Goal: Task Accomplishment & Management: Manage account settings

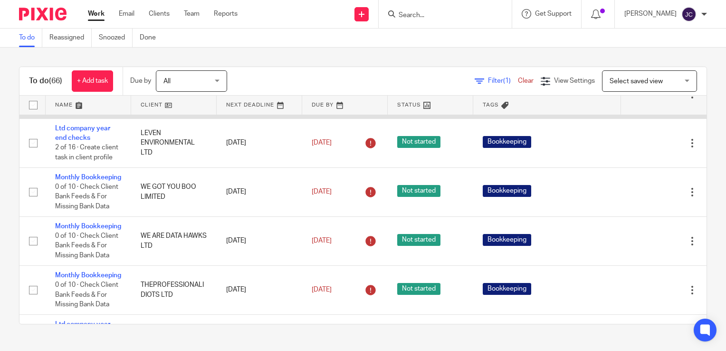
scroll to position [1093, 0]
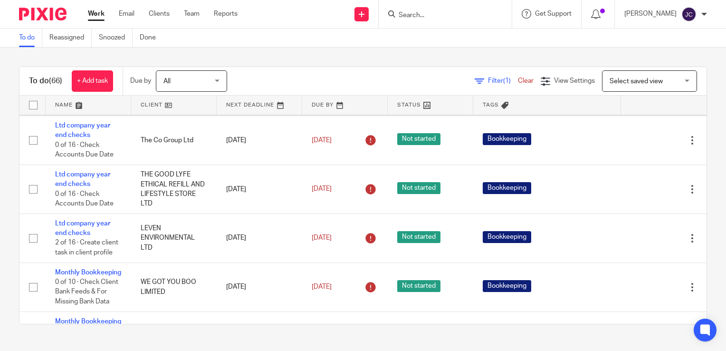
click at [29, 96] on input "checkbox" at bounding box center [33, 86] width 18 height 18
checkbox input "true"
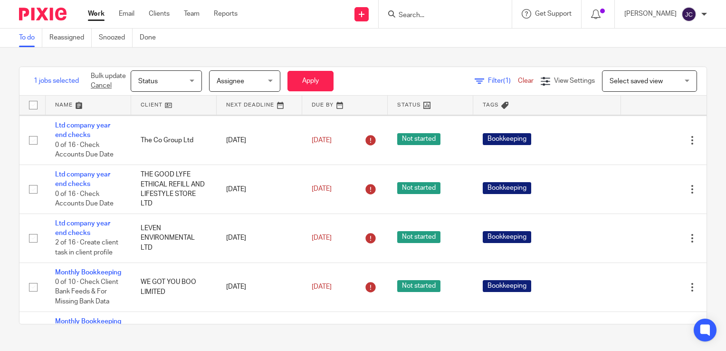
click at [640, 91] on icon at bounding box center [645, 87] width 10 height 10
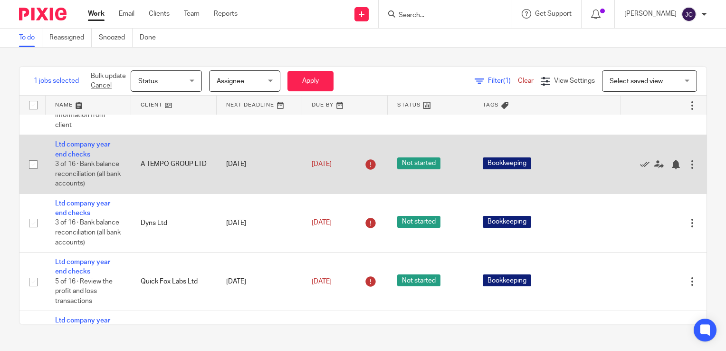
scroll to position [428, 0]
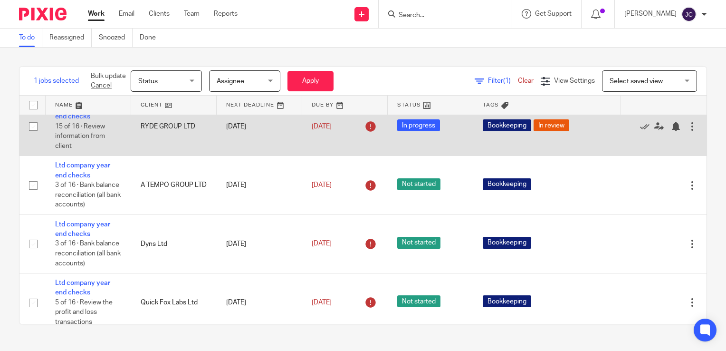
click at [35, 135] on input "checkbox" at bounding box center [33, 126] width 18 height 18
checkbox input "true"
click at [640, 131] on icon at bounding box center [645, 127] width 10 height 10
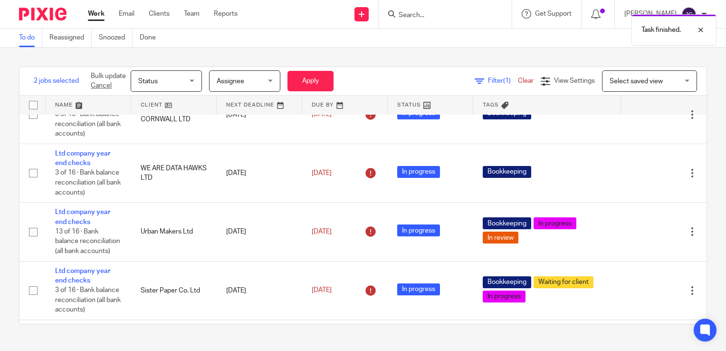
scroll to position [0, 0]
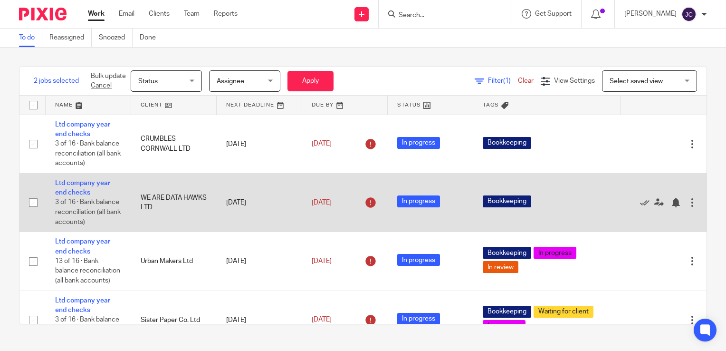
click at [35, 212] on input "checkbox" at bounding box center [33, 202] width 18 height 18
checkbox input "false"
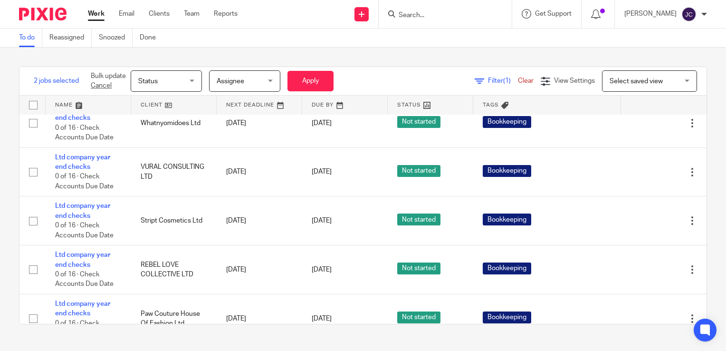
scroll to position [1901, 0]
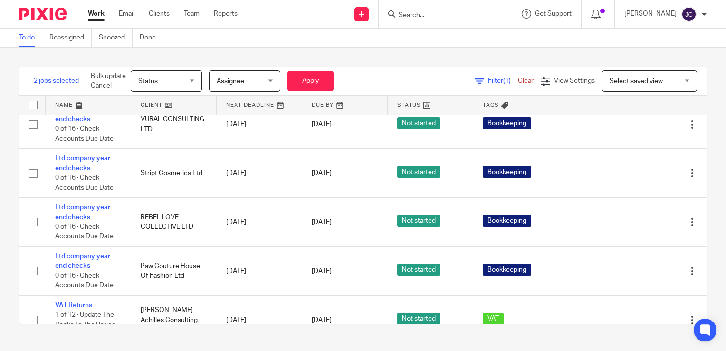
click at [33, 21] on input "checkbox" at bounding box center [33, 12] width 18 height 18
checkbox input "true"
click at [640, 17] on icon at bounding box center [645, 12] width 10 height 10
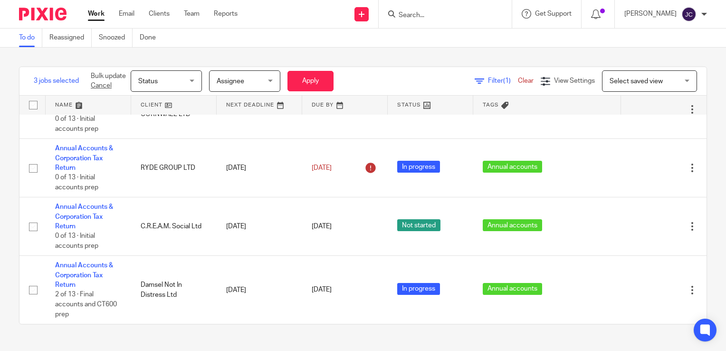
scroll to position [3578, 0]
